Goal: Obtain resource: Download file/media

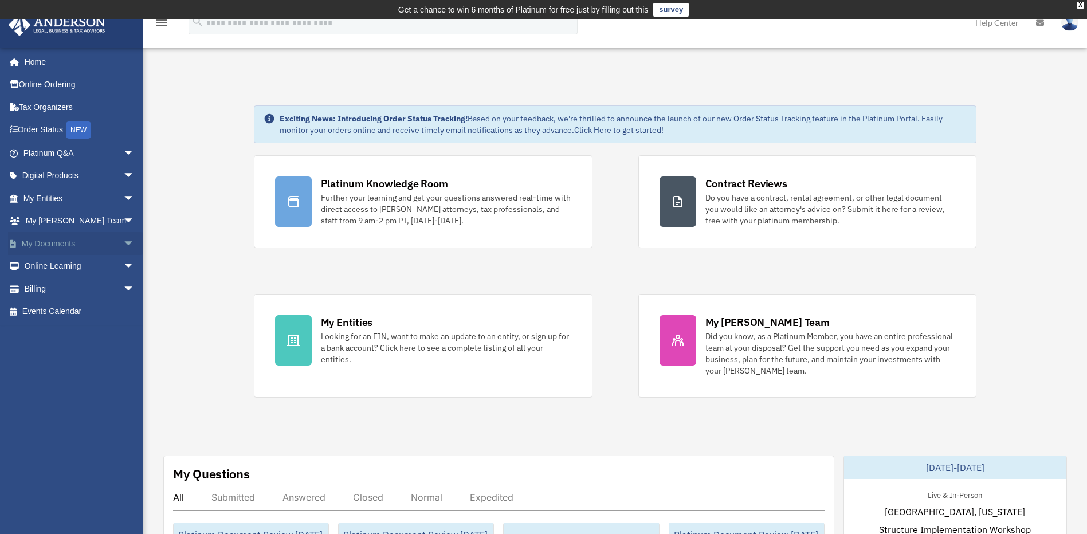
click at [123, 247] on span "arrow_drop_down" at bounding box center [134, 243] width 23 height 23
click at [101, 268] on link "Box" at bounding box center [84, 266] width 136 height 23
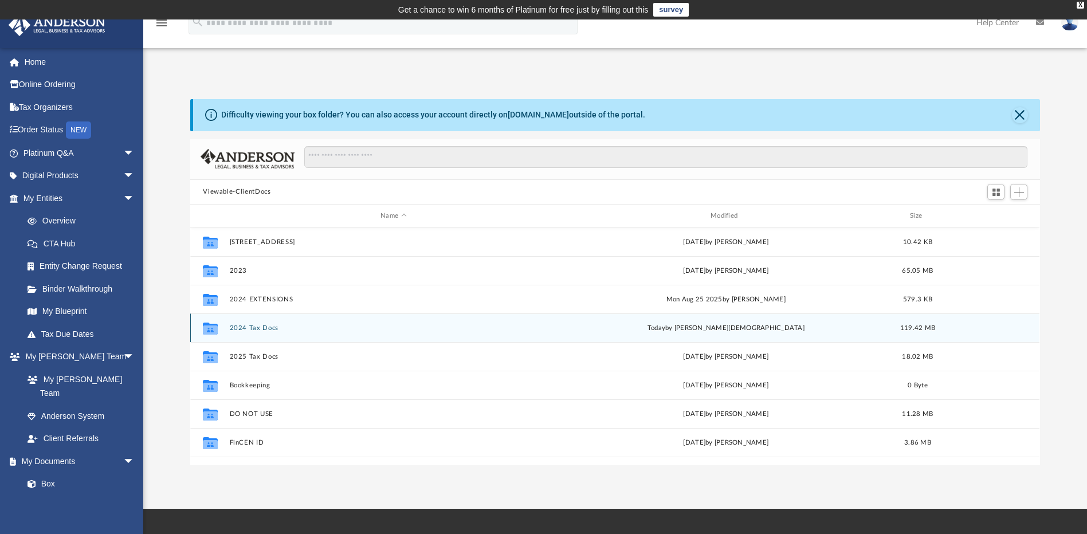
click at [264, 332] on div "Collaborated Folder 2024 Tax Docs [DATE] by [PERSON_NAME] 119.42 MB" at bounding box center [614, 327] width 849 height 29
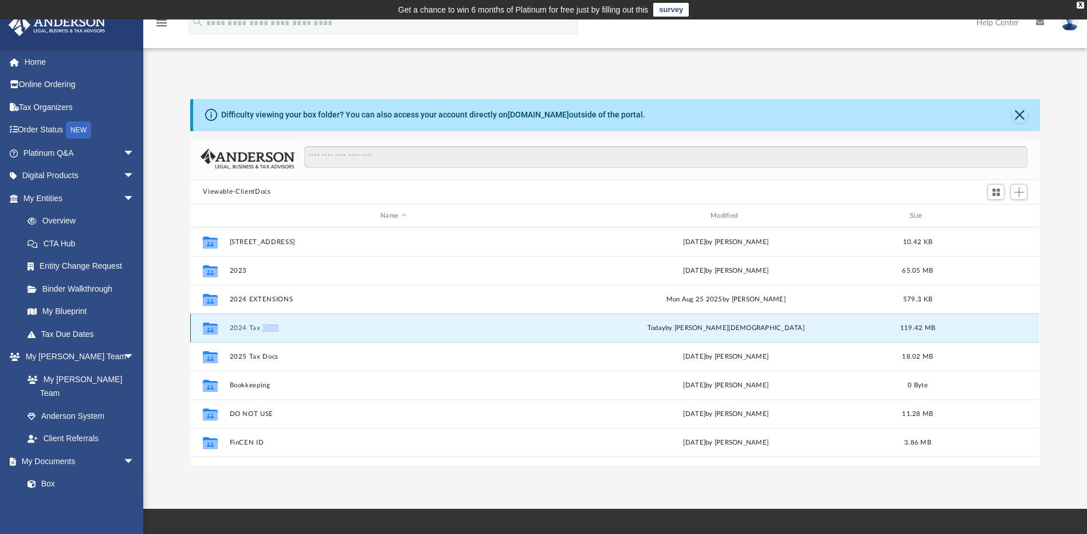
drag, startPoint x: 264, startPoint y: 332, endPoint x: 248, endPoint y: 324, distance: 18.7
click at [248, 324] on button "2024 Tax Docs" at bounding box center [394, 327] width 328 height 7
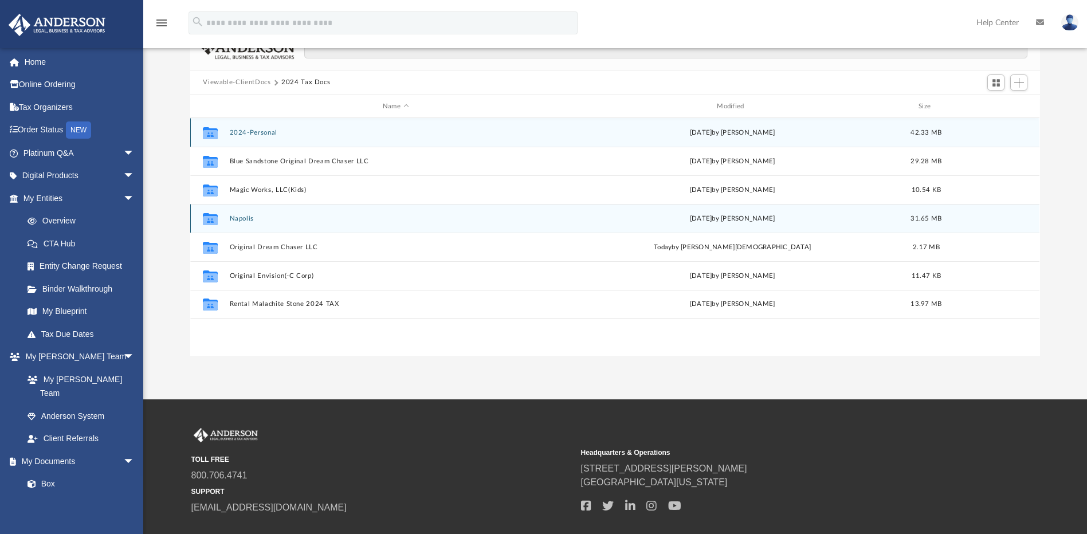
scroll to position [134, 0]
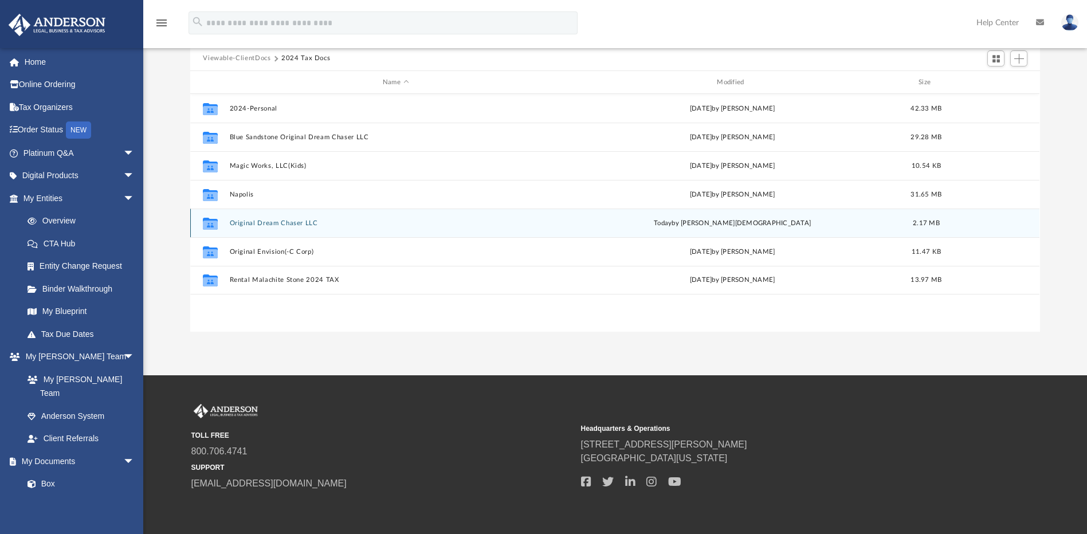
click at [277, 224] on button "Original Dream Chaser LLC" at bounding box center [396, 222] width 332 height 7
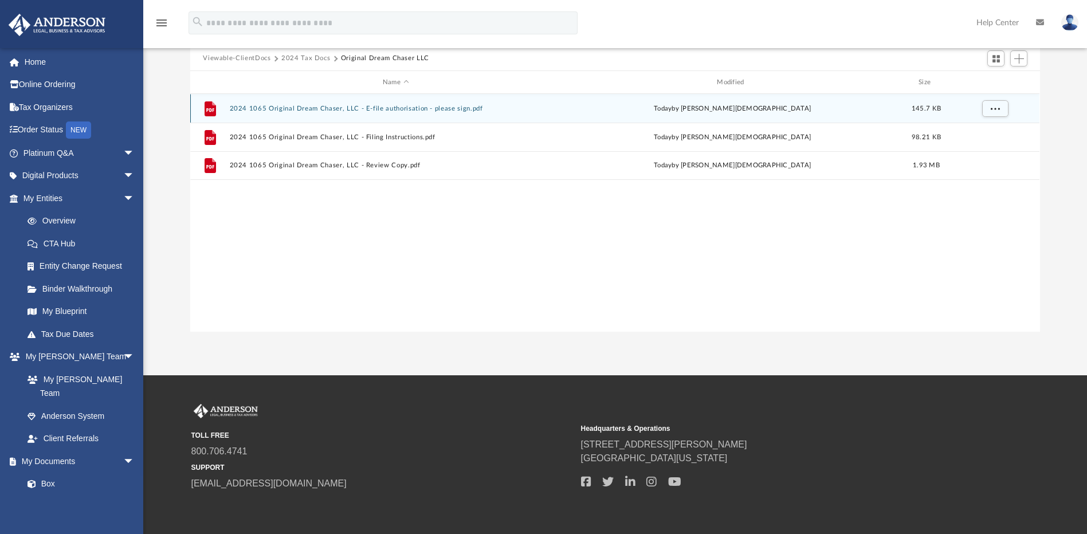
click at [374, 105] on button "2024 1065 Original Dream Chaser, LLC - E-file authorisation - please sign.pdf" at bounding box center [396, 108] width 332 height 7
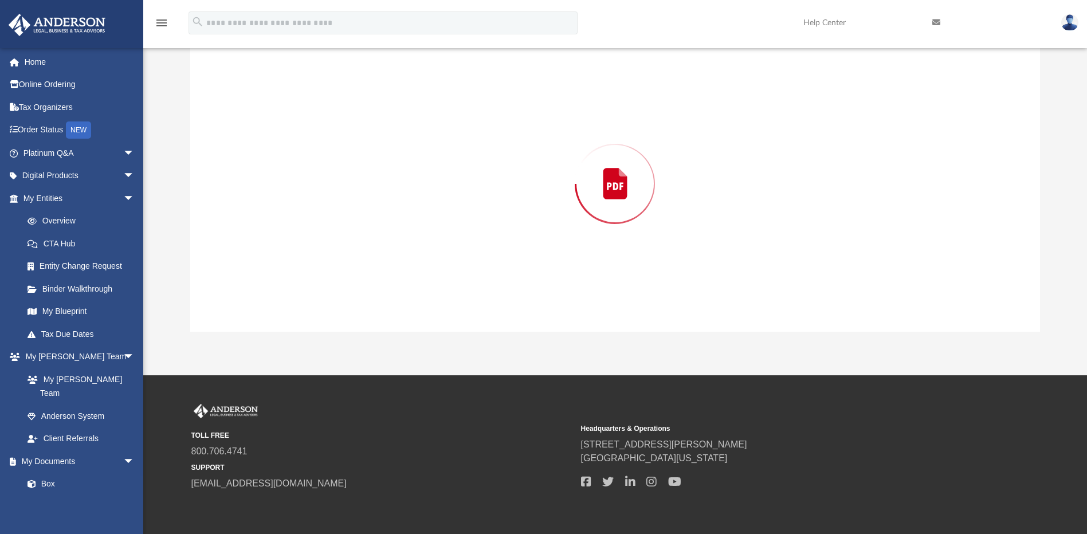
click at [374, 105] on div "Preview" at bounding box center [614, 184] width 849 height 296
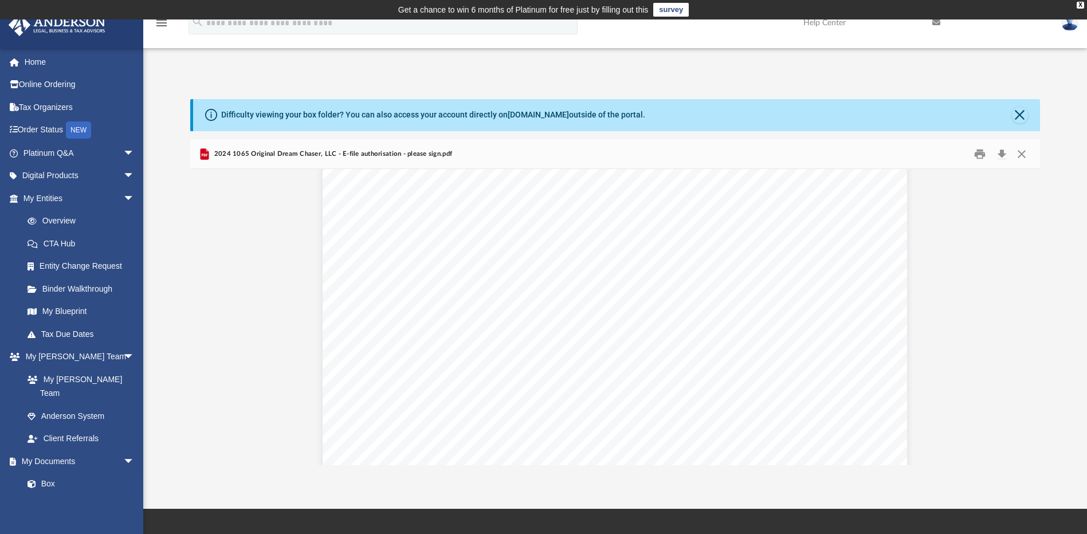
scroll to position [0, 0]
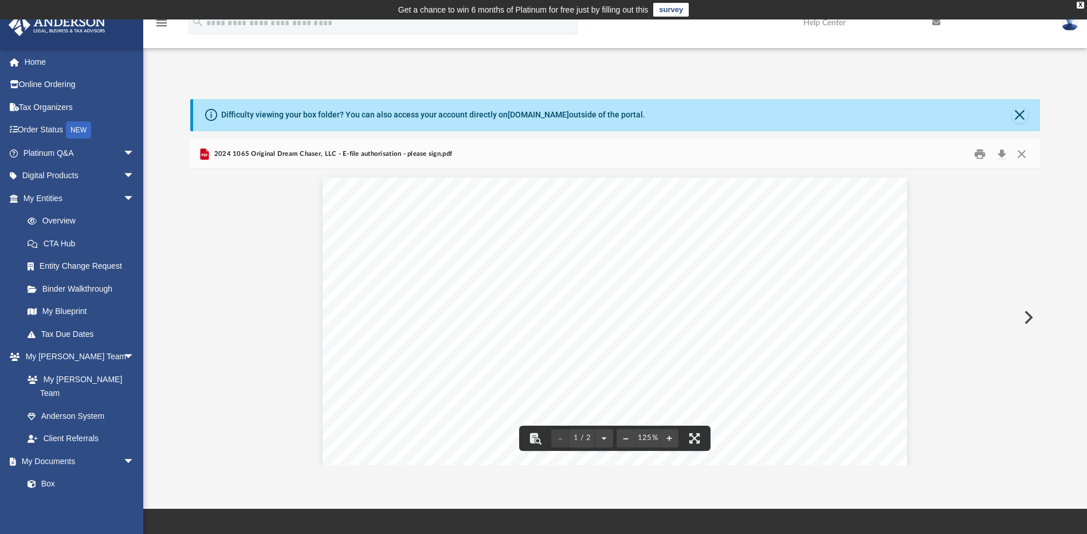
click at [1028, 317] on button "Preview" at bounding box center [1027, 317] width 25 height 32
click at [1029, 321] on button "Preview" at bounding box center [1027, 317] width 25 height 32
click at [1020, 115] on button "Close" at bounding box center [1020, 115] width 16 height 16
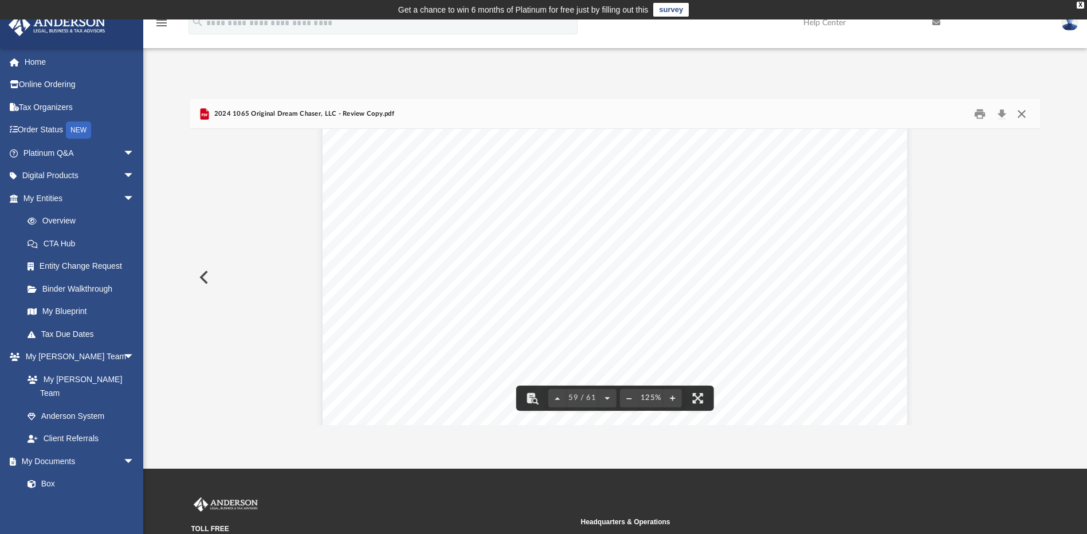
click at [1026, 116] on button "Close" at bounding box center [1021, 114] width 21 height 18
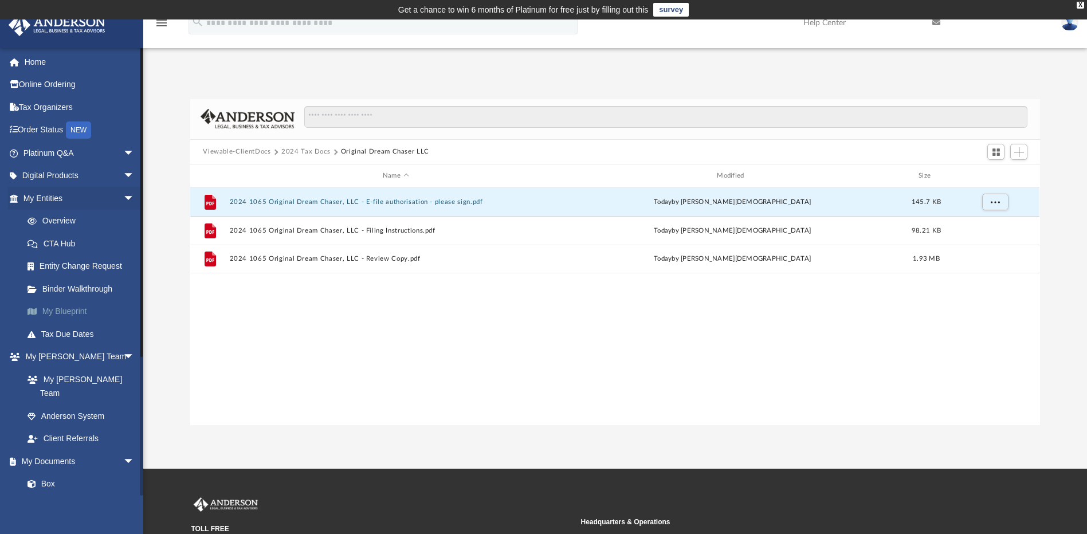
click at [92, 309] on link "My Blueprint" at bounding box center [84, 311] width 136 height 23
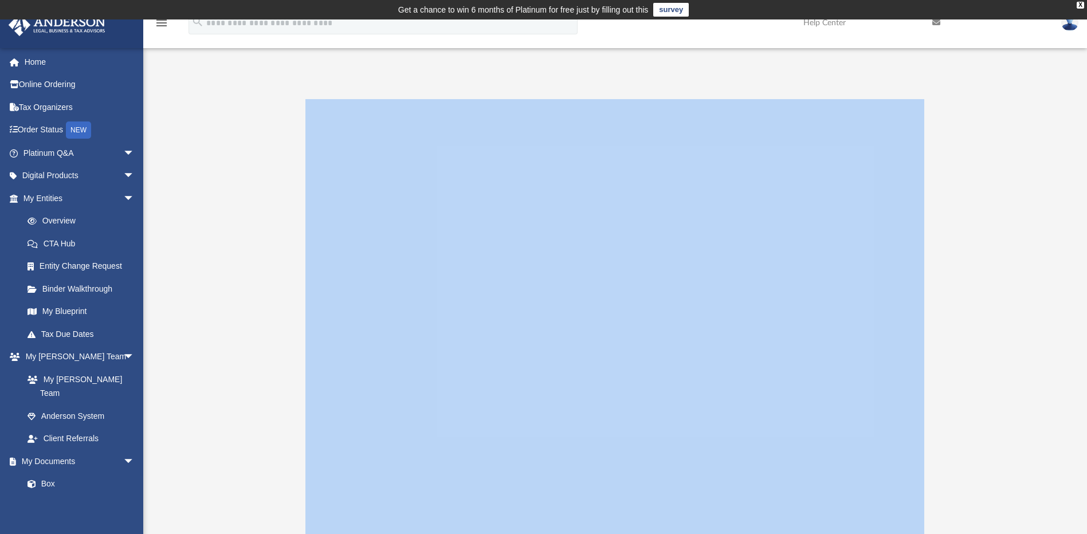
click at [1041, 239] on div at bounding box center [615, 328] width 944 height 458
click at [1036, 194] on div at bounding box center [614, 328] width 849 height 458
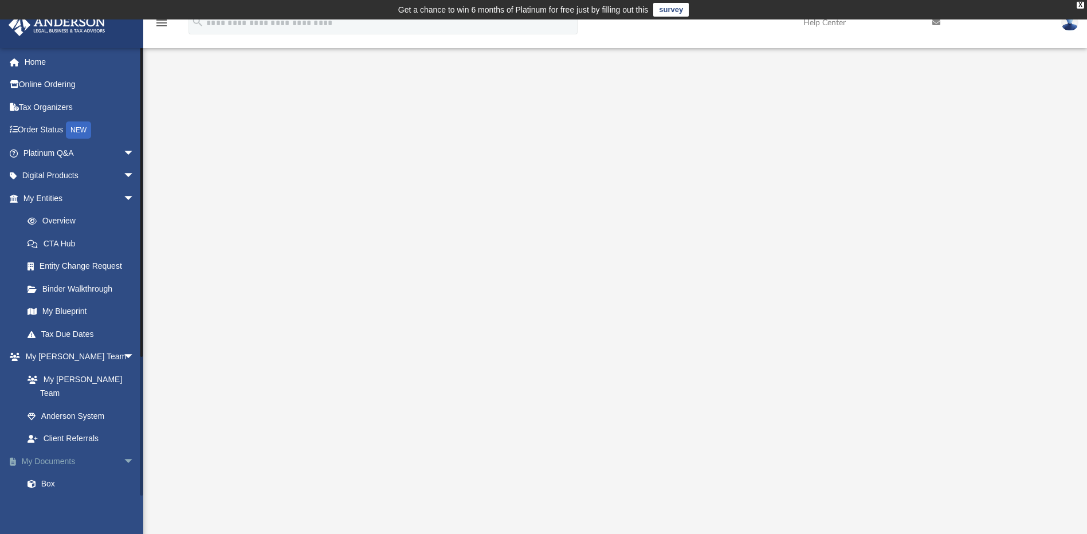
click at [123, 452] on span "arrow_drop_down" at bounding box center [134, 461] width 23 height 23
click at [123, 450] on span "arrow_drop_up" at bounding box center [134, 461] width 23 height 23
click at [70, 478] on link "Box" at bounding box center [84, 484] width 136 height 23
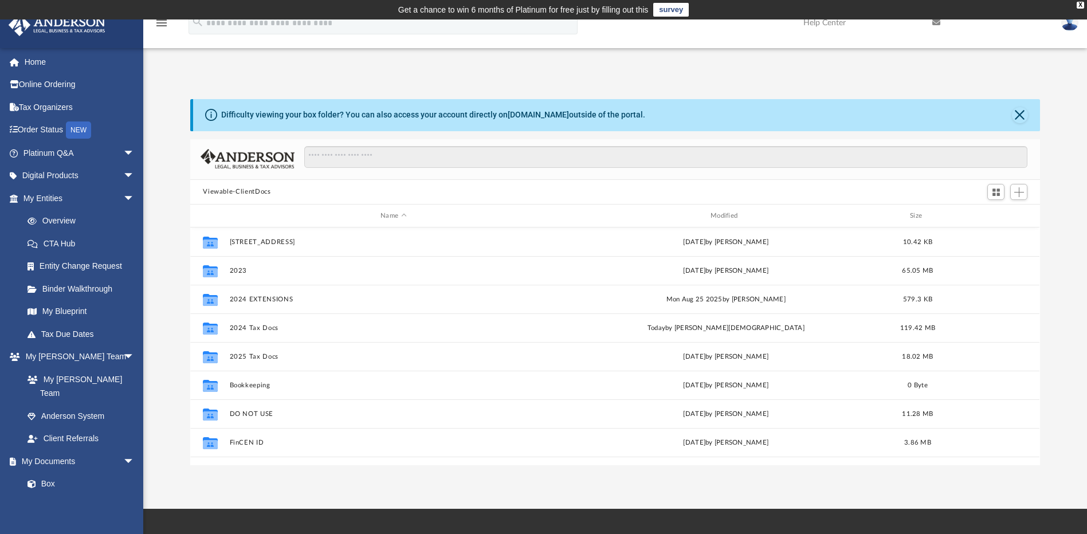
scroll to position [252, 841]
click at [1014, 116] on button "Close" at bounding box center [1020, 115] width 16 height 16
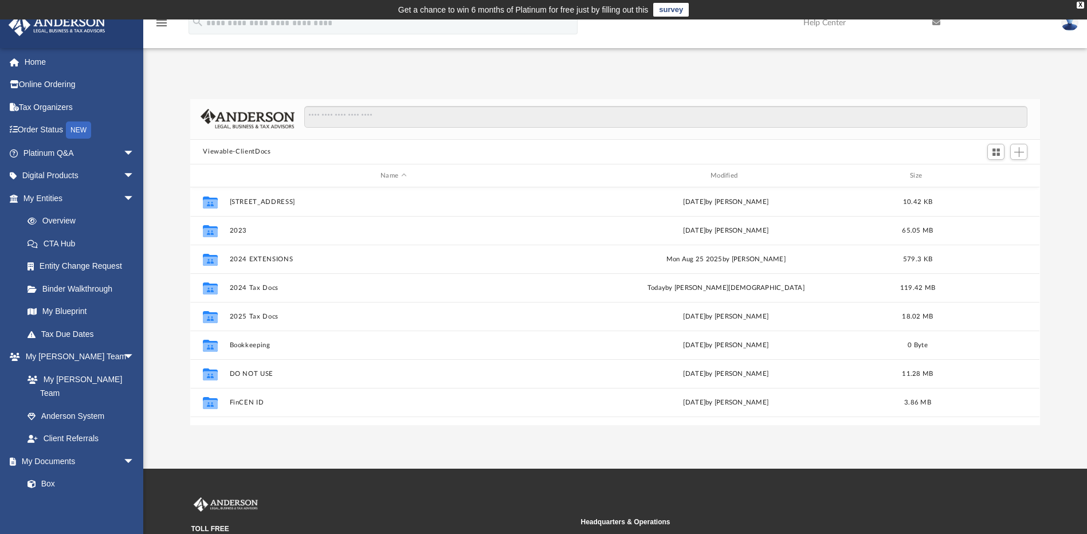
click at [1064, 22] on img at bounding box center [1069, 22] width 17 height 17
click at [742, 88] on div "Difficulty viewing your box folder? You can also access your account directly o…" at bounding box center [615, 250] width 944 height 350
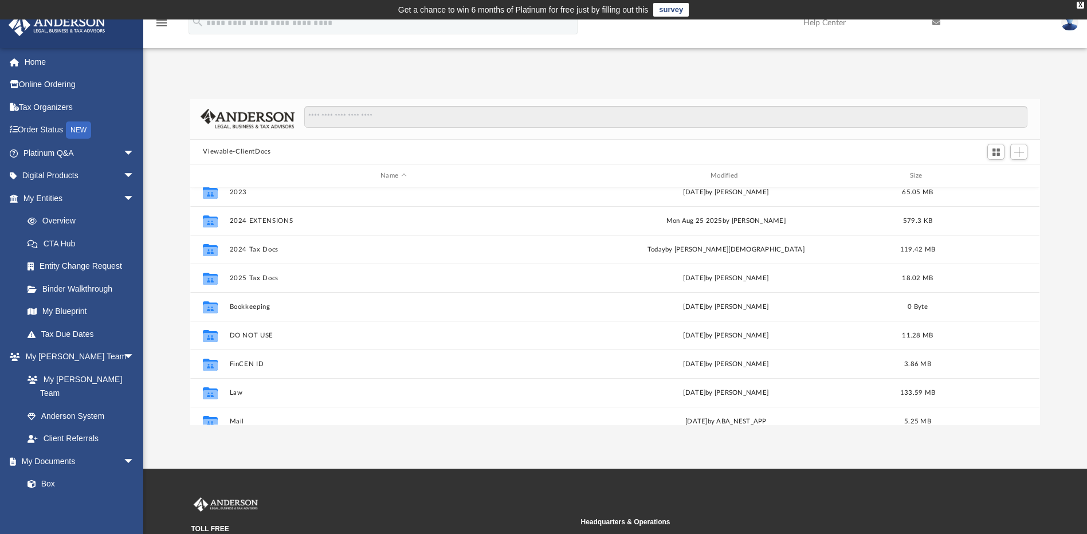
scroll to position [0, 0]
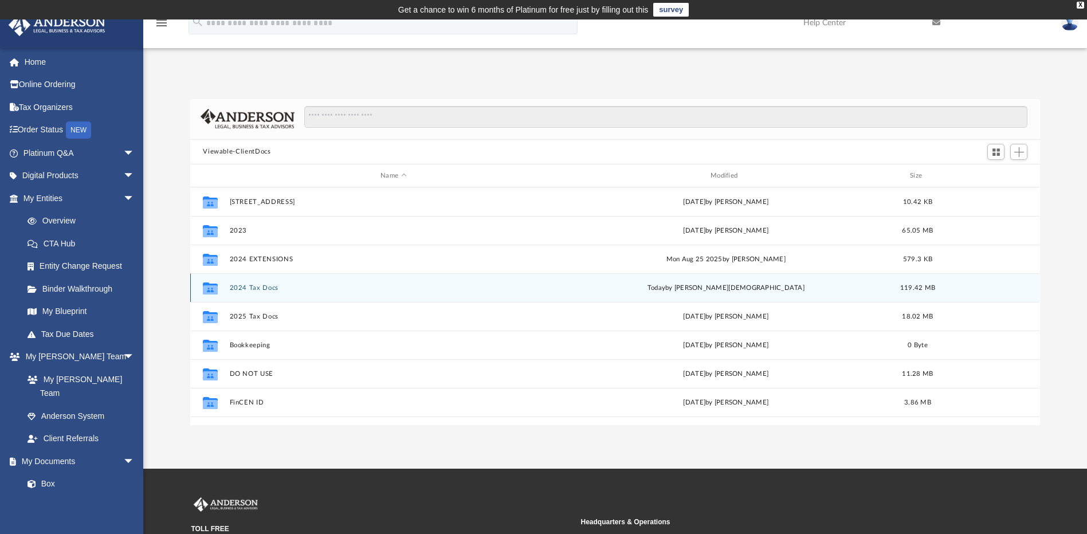
click at [262, 284] on button "2024 Tax Docs" at bounding box center [394, 287] width 328 height 7
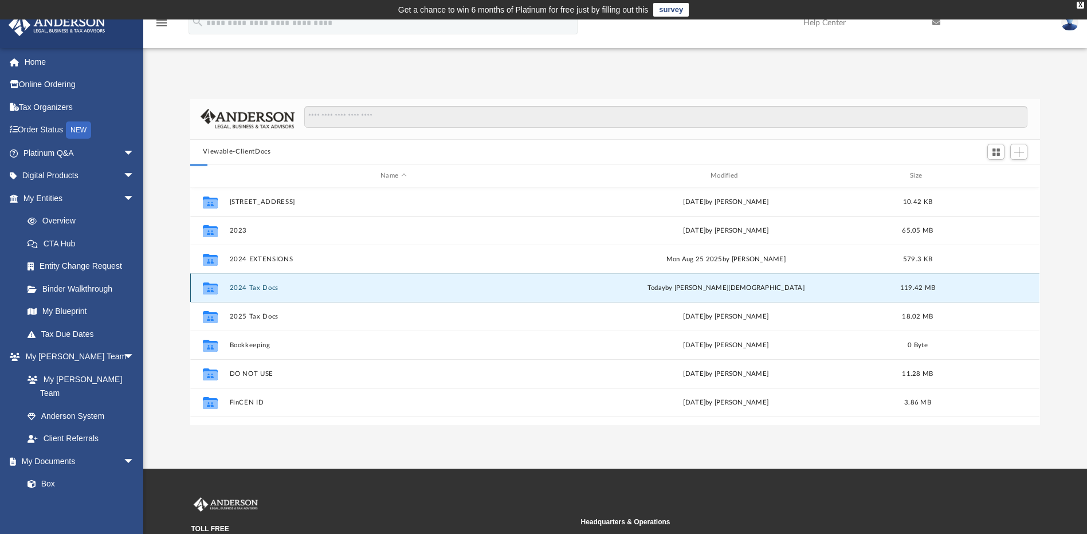
click at [262, 284] on button "2024 Tax Docs" at bounding box center [394, 287] width 328 height 7
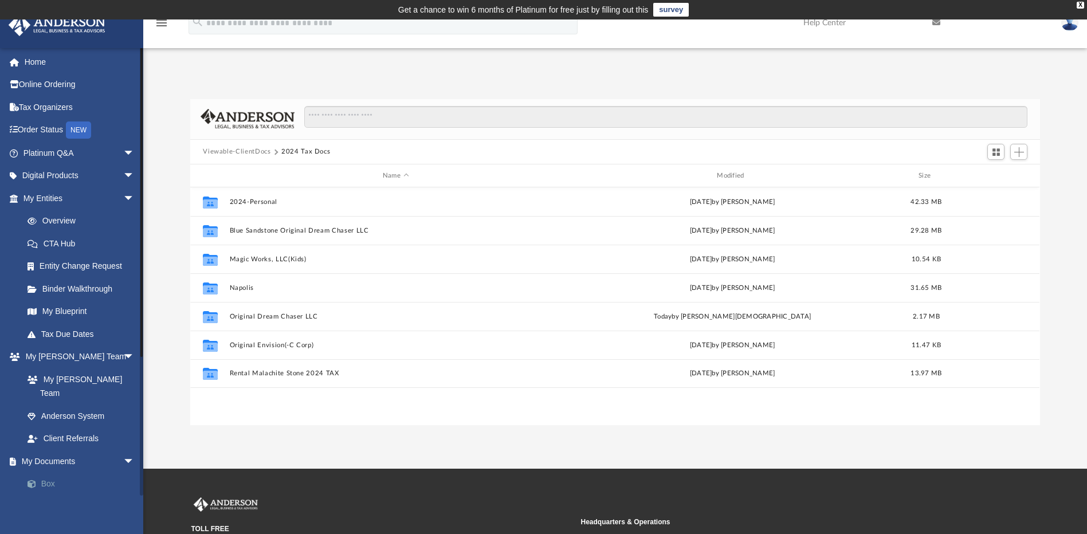
click at [91, 473] on link "Box" at bounding box center [84, 484] width 136 height 23
click at [913, 83] on div "Difficulty viewing your box folder? You can also access your account directly o…" at bounding box center [615, 250] width 944 height 350
click at [1071, 23] on img at bounding box center [1069, 22] width 17 height 17
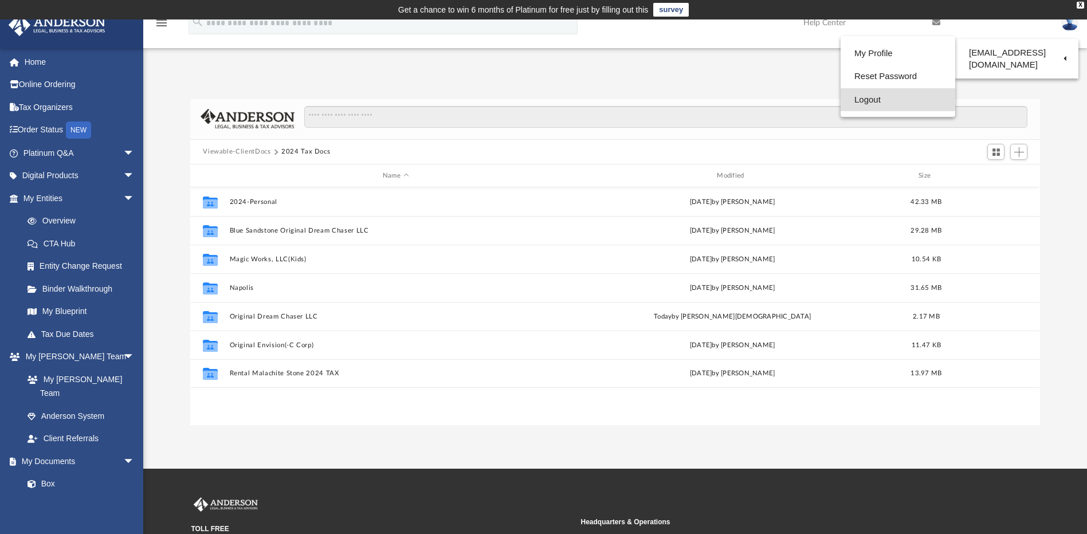
click at [857, 100] on link "Logout" at bounding box center [898, 99] width 115 height 23
